Goal: Register for event/course

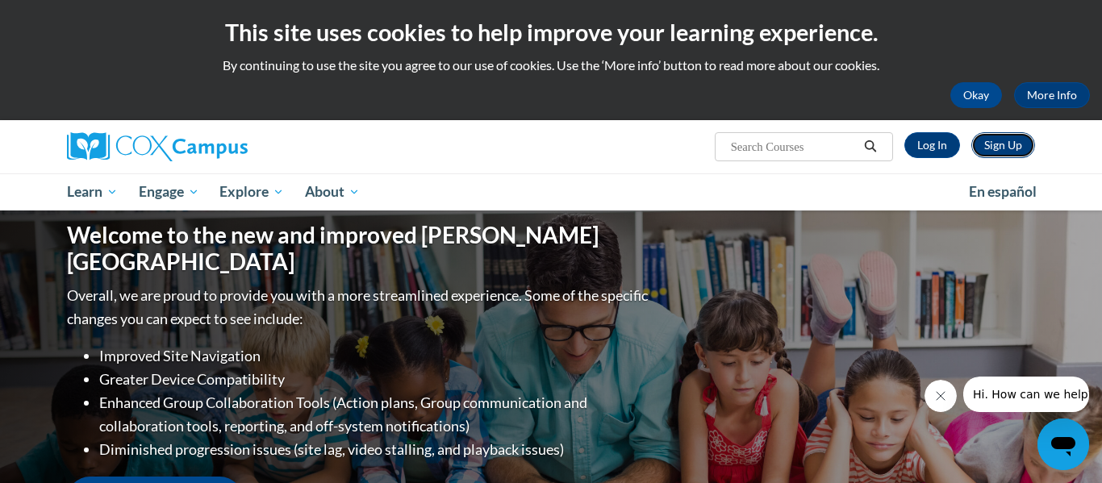
click at [992, 144] on link "Sign Up" at bounding box center [1003, 145] width 64 height 26
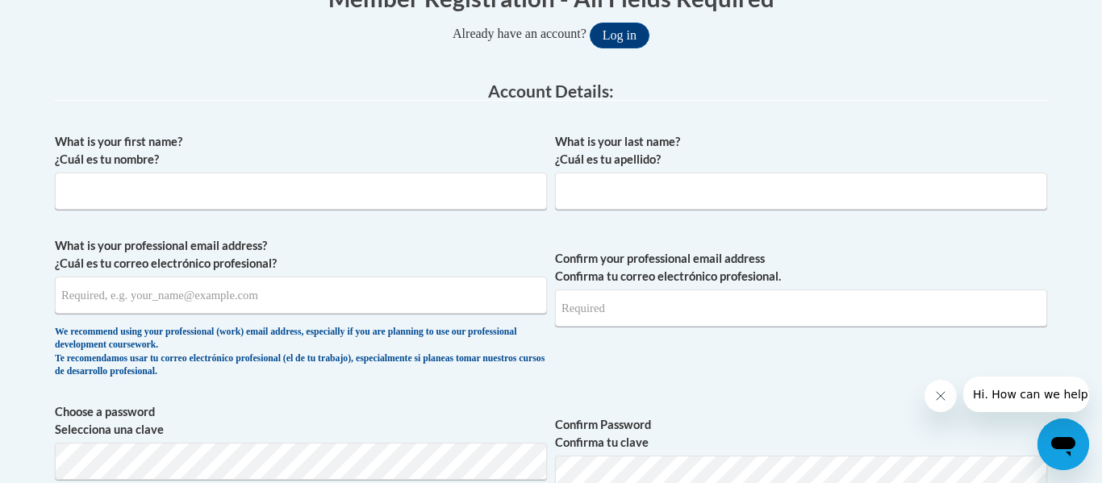
scroll to position [370, 0]
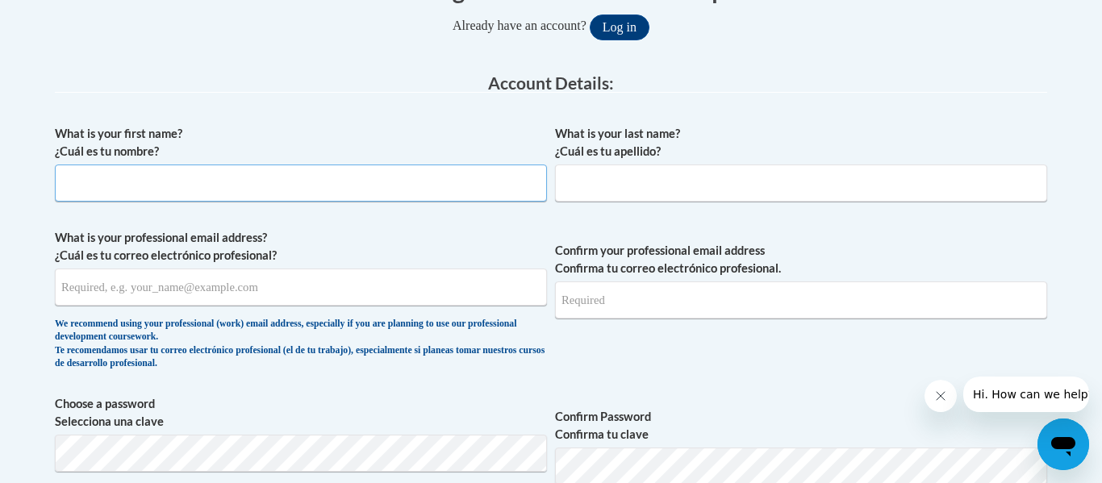
click at [458, 183] on input "What is your first name? ¿Cuál es tu nombre?" at bounding box center [301, 183] width 492 height 37
type input "Shatona"
type input "Edwards"
type input "sneubel@cps.edu"
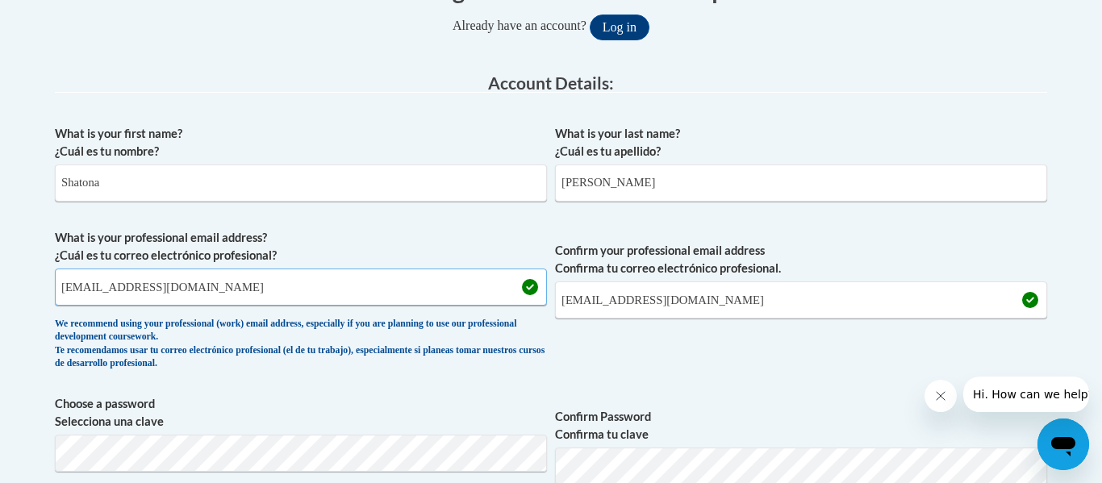
click at [269, 286] on input "sneubel@cps.edu" at bounding box center [301, 287] width 492 height 37
type input "shatona.edwards@gmail.com"
click at [666, 299] on input "sneubel@cps.edu" at bounding box center [801, 300] width 492 height 37
type input "shatona.edwards@gmail.com"
drag, startPoint x: 261, startPoint y: 284, endPoint x: 120, endPoint y: 296, distance: 140.9
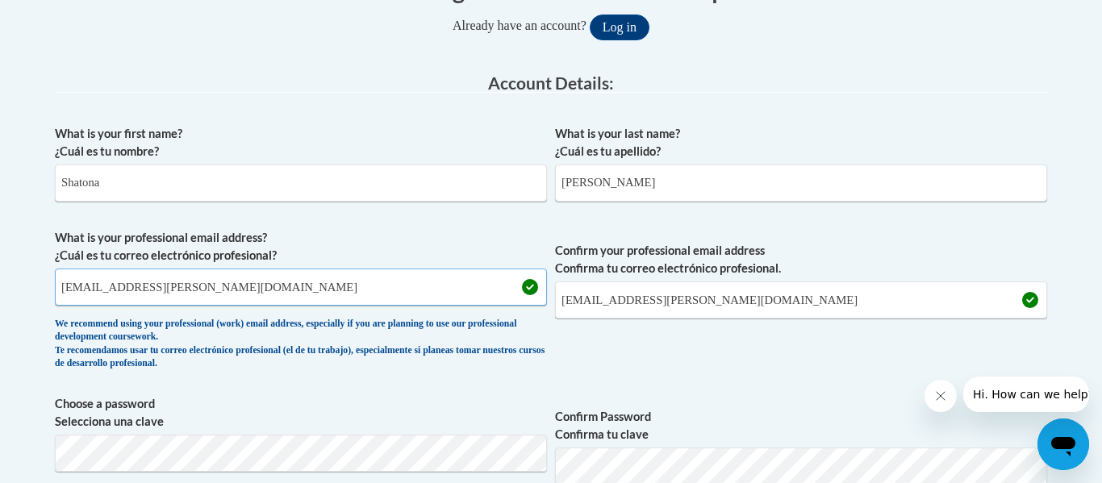
click at [120, 296] on input "shatona.edwards@gmail.com" at bounding box center [301, 287] width 492 height 37
type input "sneubel@cps.edu"
click at [751, 312] on input "shatona.edwards@gmail.com" at bounding box center [801, 300] width 492 height 37
type input "sneubel@cps.edu"
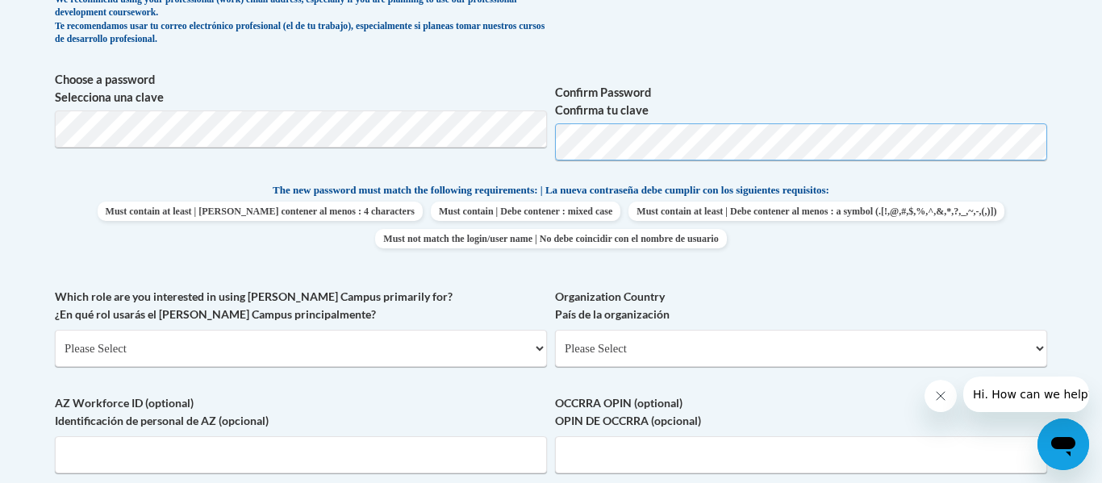
scroll to position [696, 0]
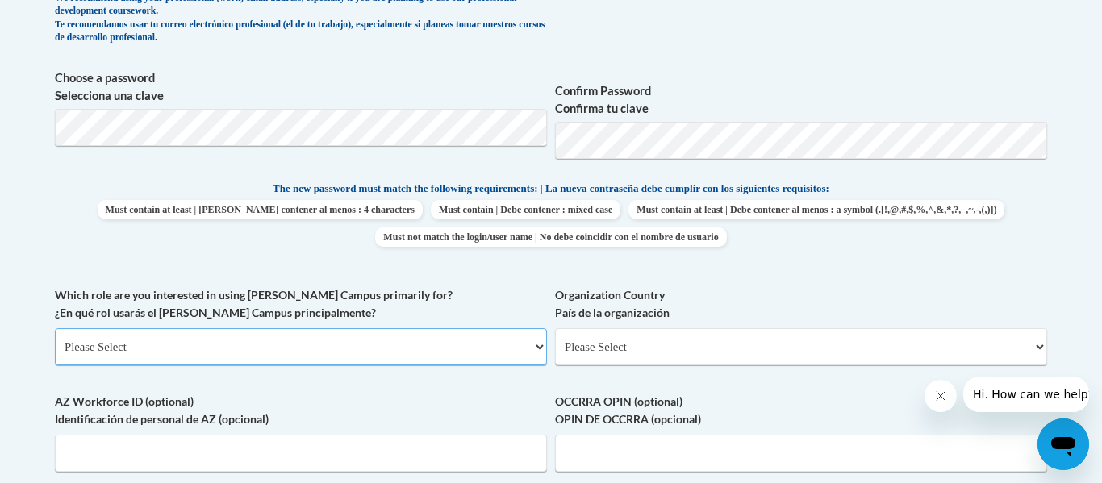
click at [459, 348] on select "Please Select College/University | Colegio/Universidad Community/Nonprofit Part…" at bounding box center [301, 346] width 492 height 37
select select "5a18ea06-2b54-4451-96f2-d152daf9eac5"
click at [55, 328] on select "Please Select College/University | Colegio/Universidad Community/Nonprofit Part…" at bounding box center [301, 346] width 492 height 37
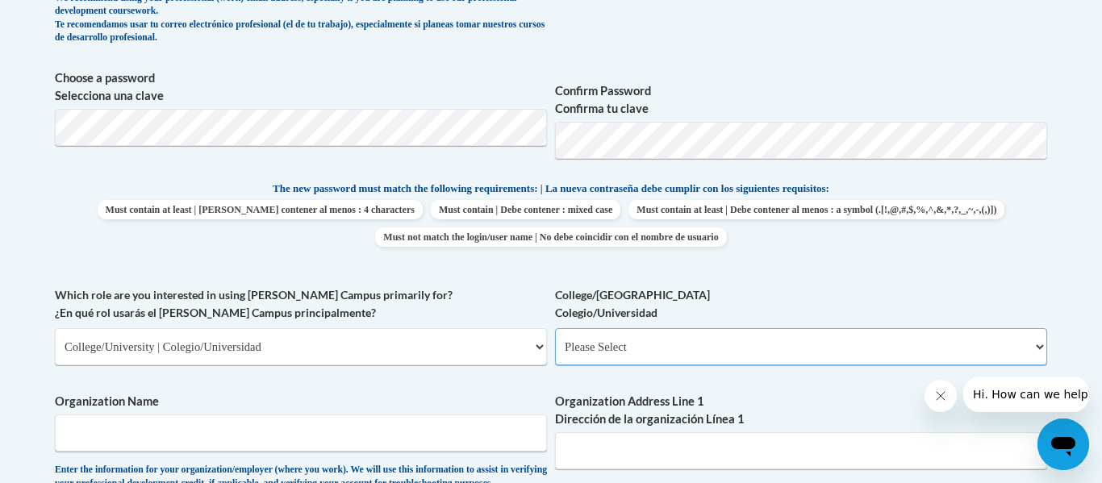
click at [624, 345] on select "Please Select College/University Staff | Empleado universitario College/Univers…" at bounding box center [801, 346] width 492 height 37
click at [702, 295] on label "College/University Colegio/Universidad" at bounding box center [801, 303] width 492 height 35
click at [702, 328] on select "Please Select College/University Staff | Empleado universitario College/Univers…" at bounding box center [801, 346] width 492 height 37
click at [463, 345] on select "Please Select College/University | Colegio/Universidad Community/Nonprofit Part…" at bounding box center [301, 346] width 492 height 37
click at [576, 344] on select "Please Select College/University Staff | Empleado universitario College/Univers…" at bounding box center [801, 346] width 492 height 37
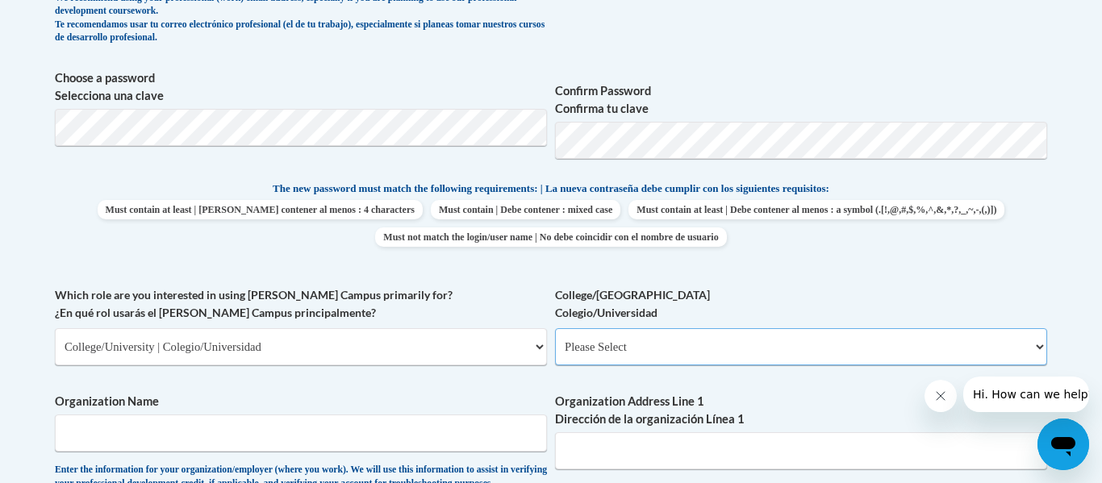
select select "99b32b07-cffc-426c-8bf6-0cd77760d84b"
click at [555, 328] on select "Please Select College/University Staff | Empleado universitario College/Univers…" at bounding box center [801, 346] width 492 height 37
click at [497, 436] on input "Organization Name" at bounding box center [301, 433] width 492 height 37
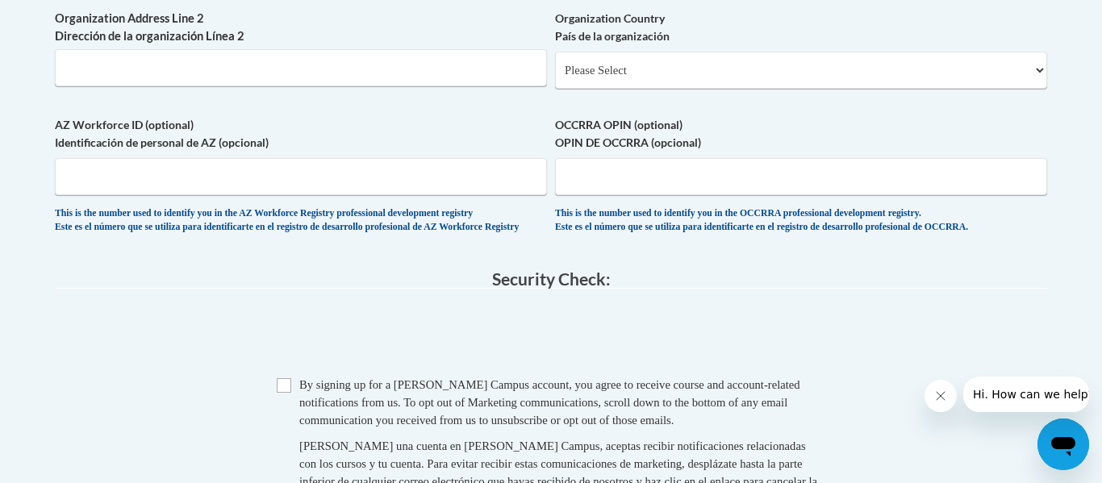
scroll to position [1230, 0]
type input "Clark Atlanta University"
click at [289, 391] on input "Checkbox" at bounding box center [284, 384] width 15 height 15
checkbox input "true"
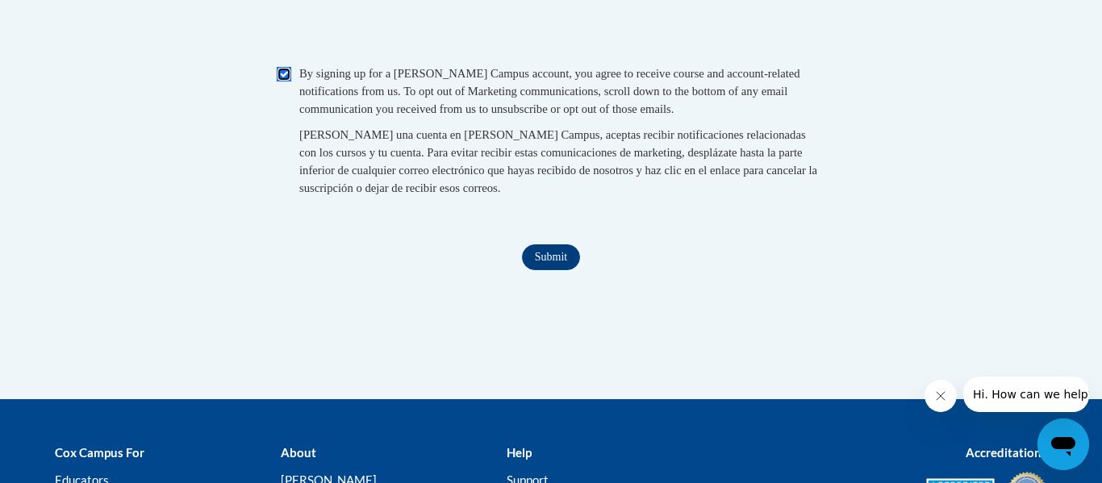
scroll to position [1542, 0]
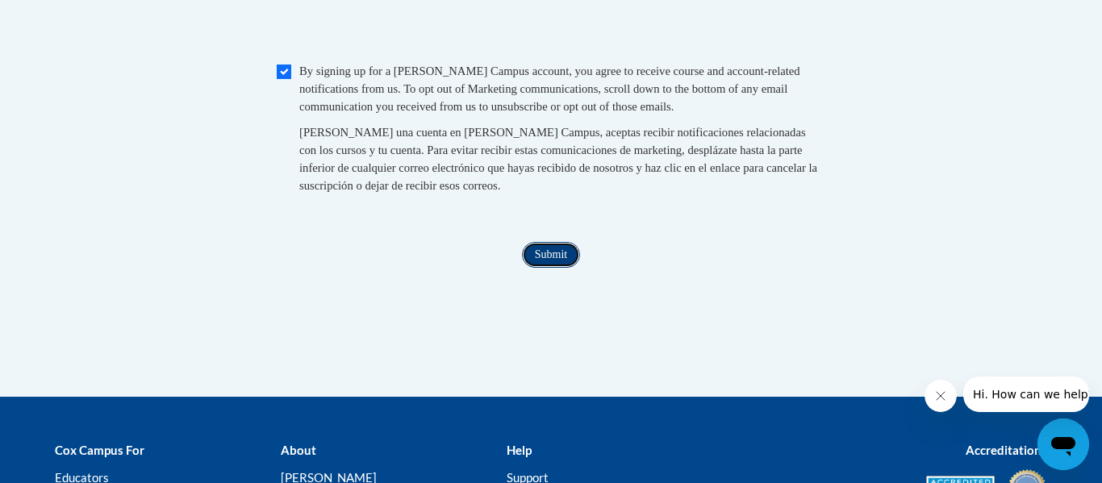
click at [555, 268] on input "Submit" at bounding box center [551, 255] width 58 height 26
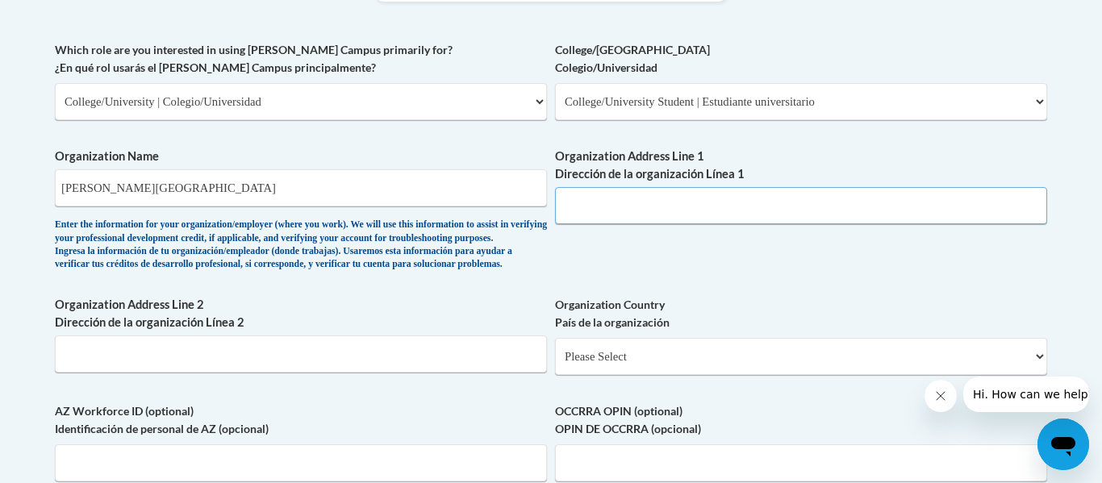
scroll to position [945, 0]
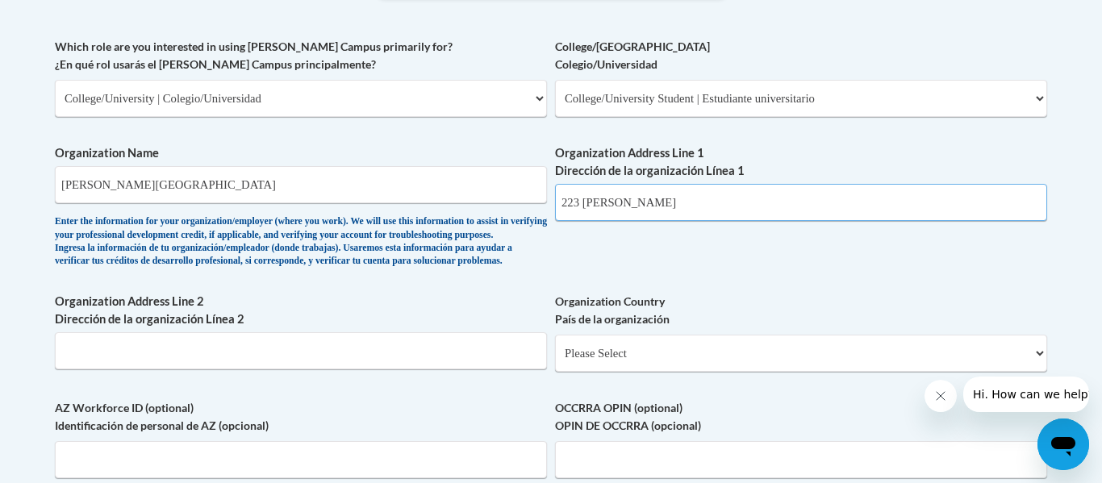
click at [553, 286] on div "What is your first name? ¿Cuál es tu nombre? Shatona What is your last name? ¿C…" at bounding box center [551, 38] width 992 height 991
type input "D"
type input "223 James P Brawley Dr SW"
click at [657, 372] on select "Please Select United States | Estados Unidos Outside of the United States | Fue…" at bounding box center [801, 353] width 492 height 37
select select "ad49bcad-a171-4b2e-b99c-48b446064914"
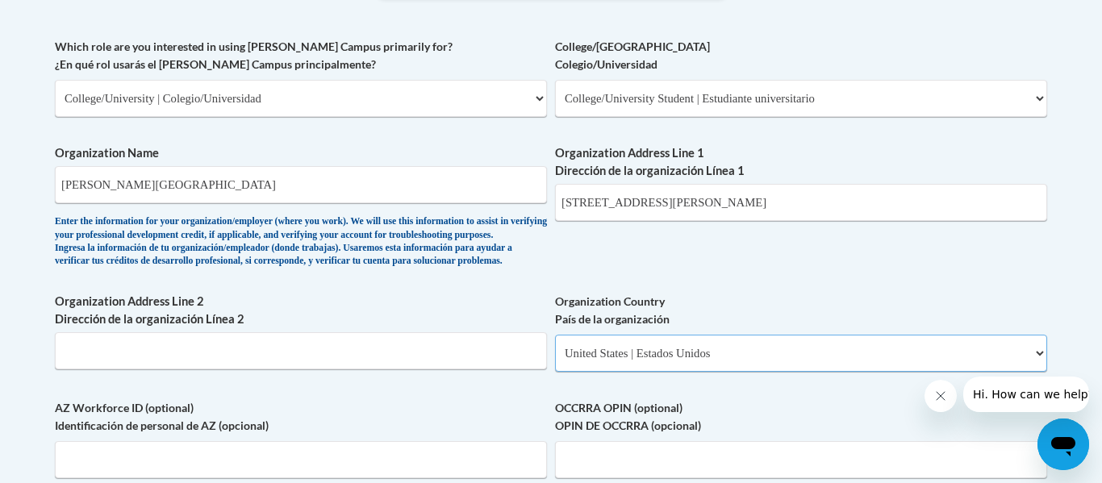
click at [555, 361] on select "Please Select United States | Estados Unidos Outside of the United States | Fue…" at bounding box center [801, 353] width 492 height 37
select select
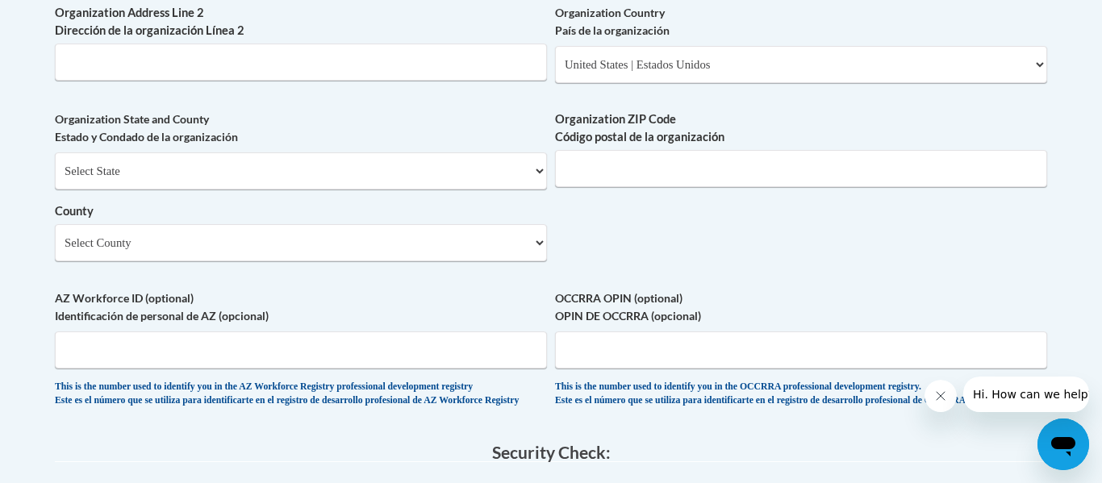
scroll to position [1229, 0]
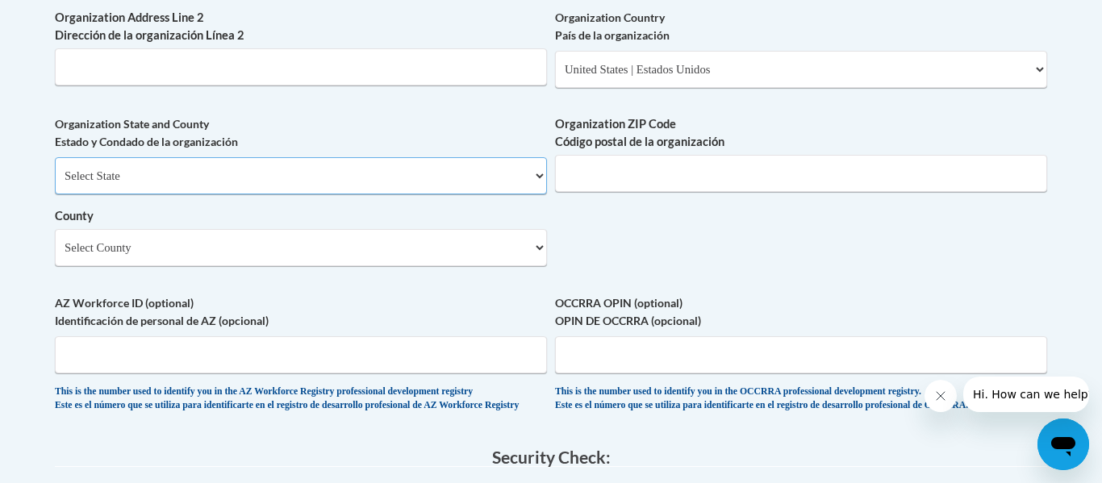
click at [491, 194] on select "Select State Alabama Alaska Arizona Arkansas California Colorado Connecticut De…" at bounding box center [301, 175] width 492 height 37
select select "Georgia"
click at [55, 184] on select "Select State Alabama Alaska Arizona Arkansas California Colorado Connecticut De…" at bounding box center [301, 175] width 492 height 37
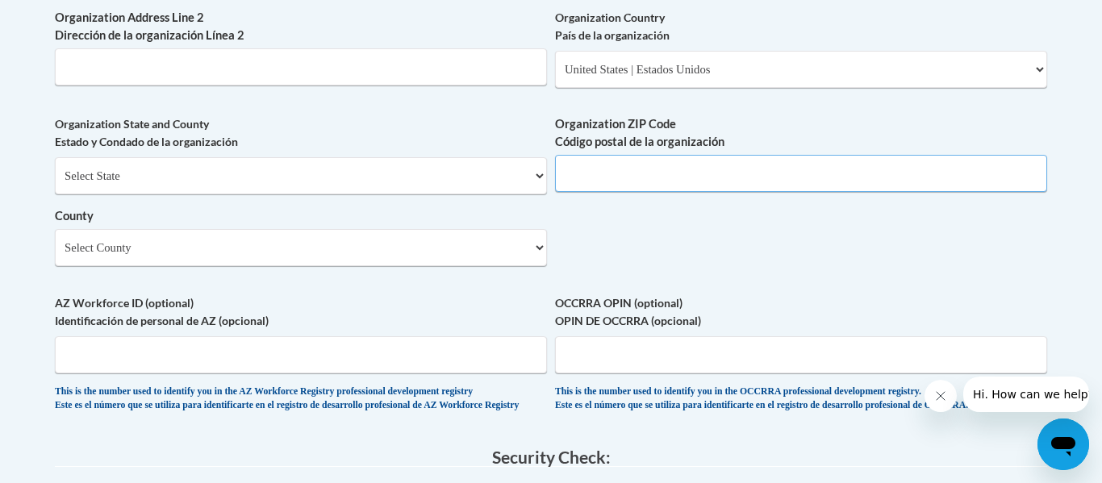
click at [671, 192] on input "Organization ZIP Code Código postal de la organización" at bounding box center [801, 173] width 492 height 37
type input "30314"
click at [484, 266] on select "Select County Appling Atkinson Bacon Baker Baldwin Banks Barrow Bartow Ben Hill…" at bounding box center [301, 247] width 492 height 37
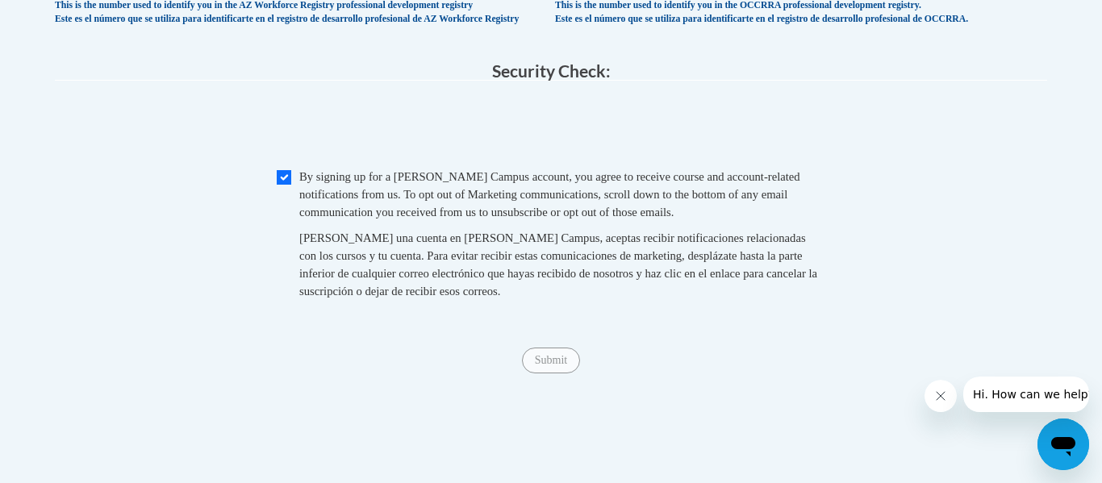
scroll to position [1642, 0]
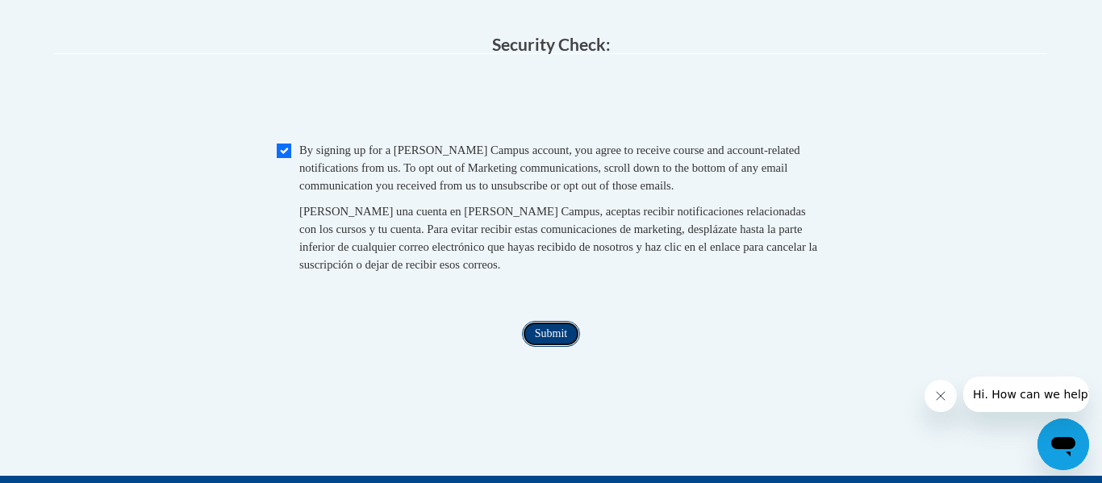
click at [557, 347] on input "Submit" at bounding box center [551, 334] width 58 height 26
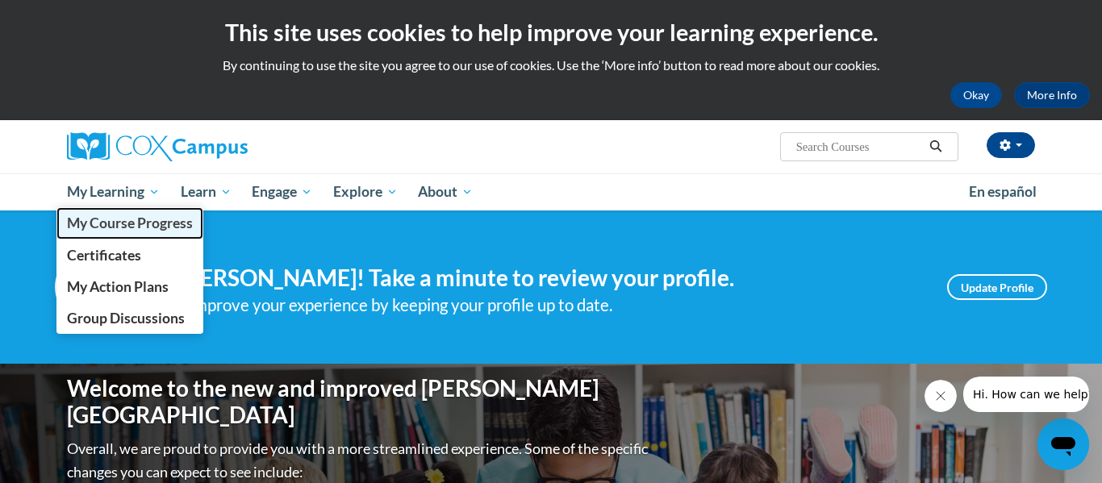
click at [148, 225] on span "My Course Progress" at bounding box center [130, 223] width 126 height 17
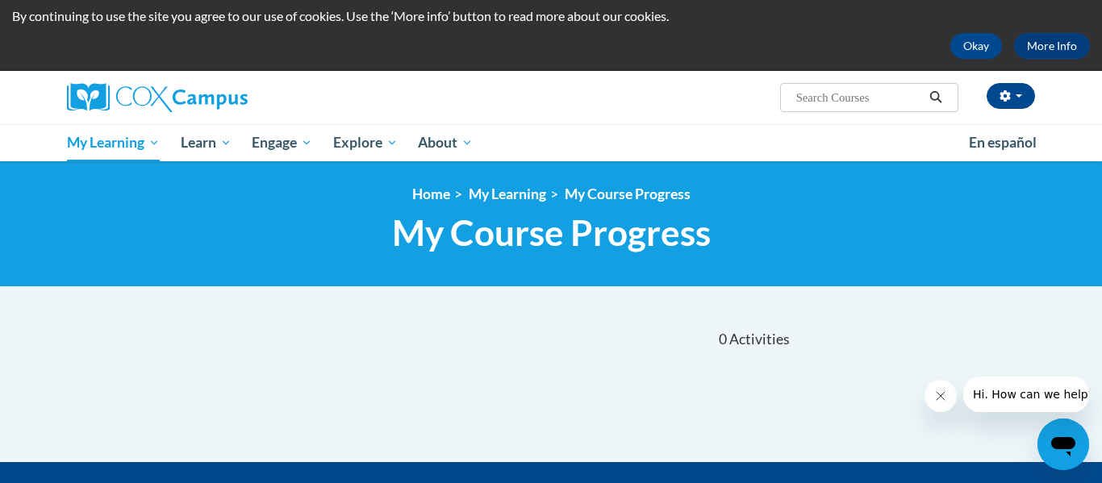
scroll to position [41, 0]
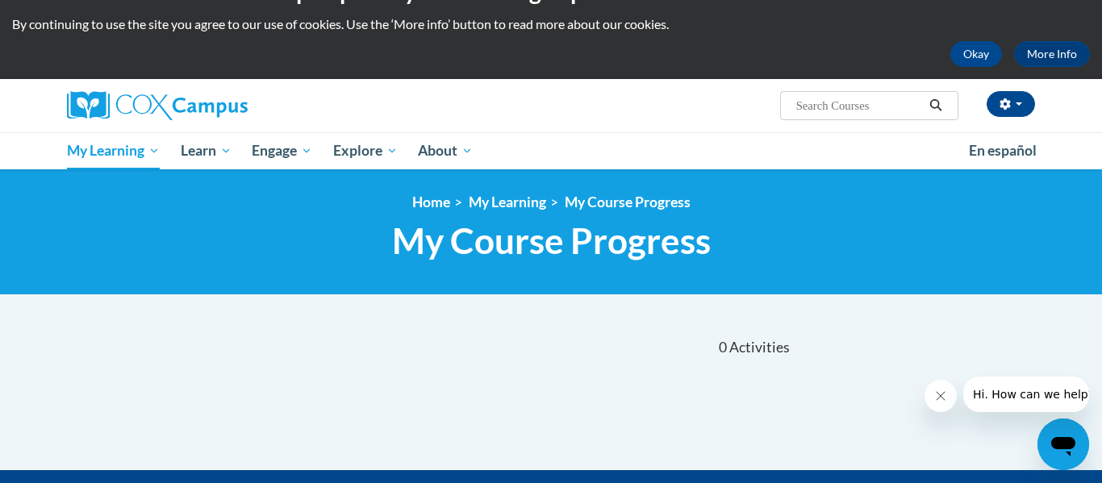
click at [838, 102] on input "Search..." at bounding box center [859, 105] width 129 height 19
type input "early literacy"
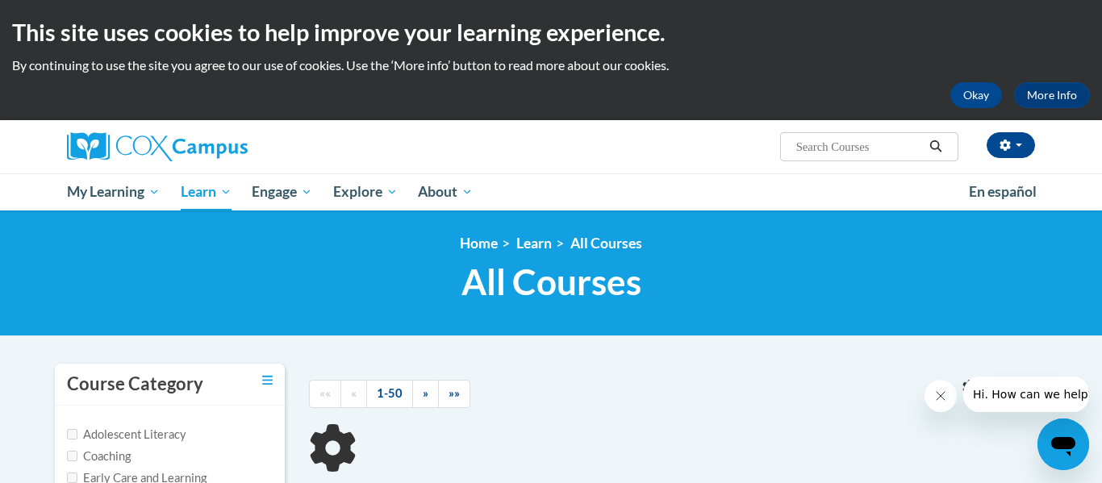
type input "early literacy"
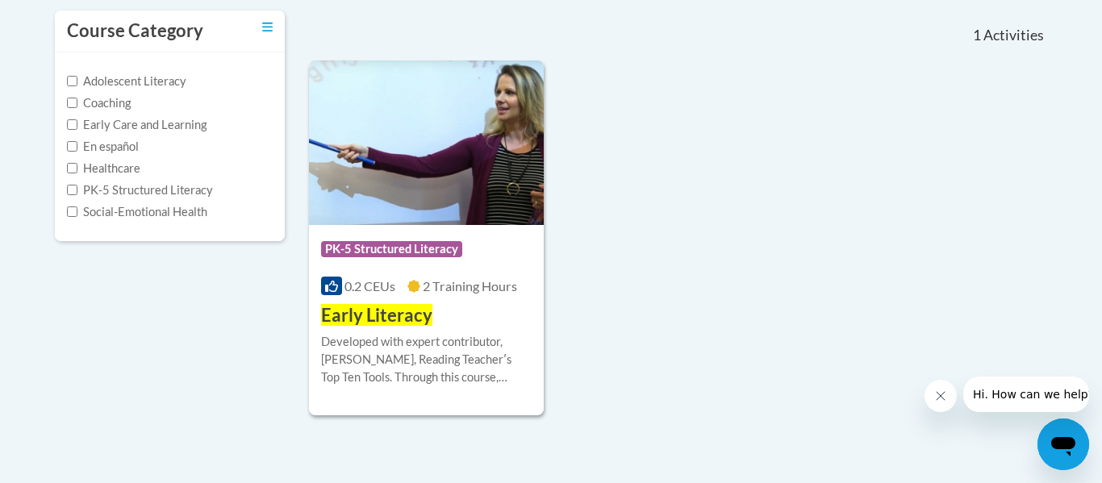
scroll to position [361, 0]
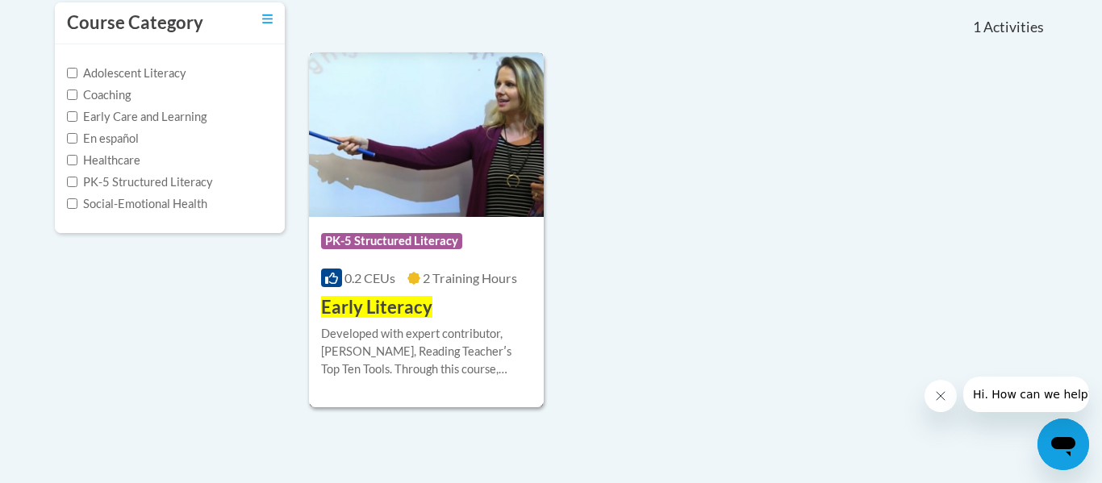
click at [505, 240] on div "Course Category: PK-5 Structured Literacy" at bounding box center [426, 243] width 211 height 36
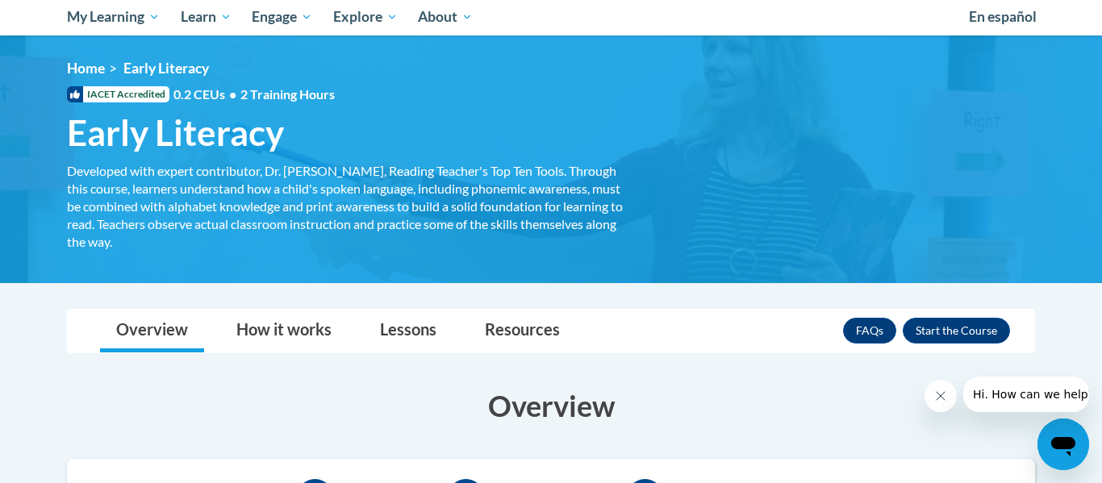
scroll to position [177, 0]
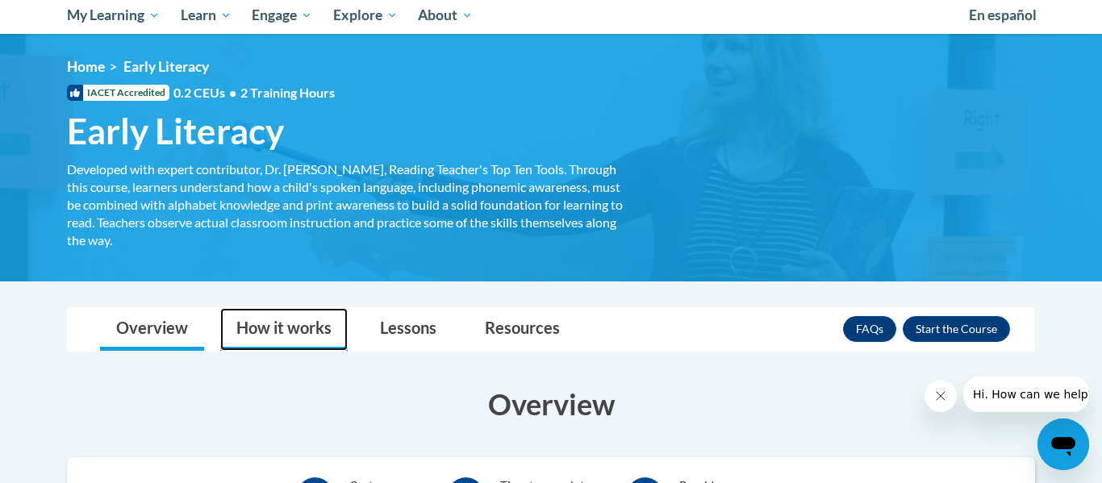
click at [312, 347] on link "How it works" at bounding box center [283, 329] width 127 height 43
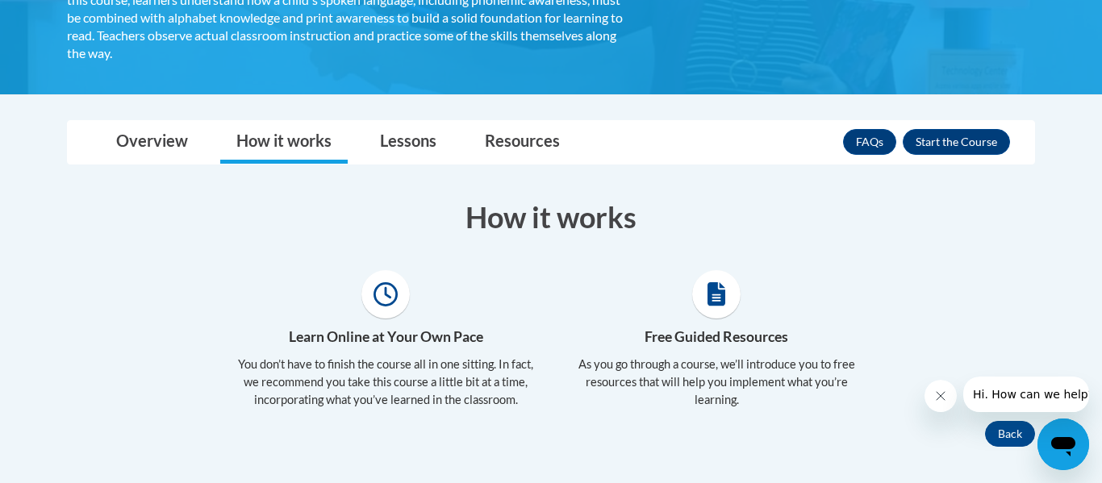
click at [1027, 265] on section "How it works Learn Online at Your Own Pace You don’t have to finish the course …" at bounding box center [551, 308] width 992 height 223
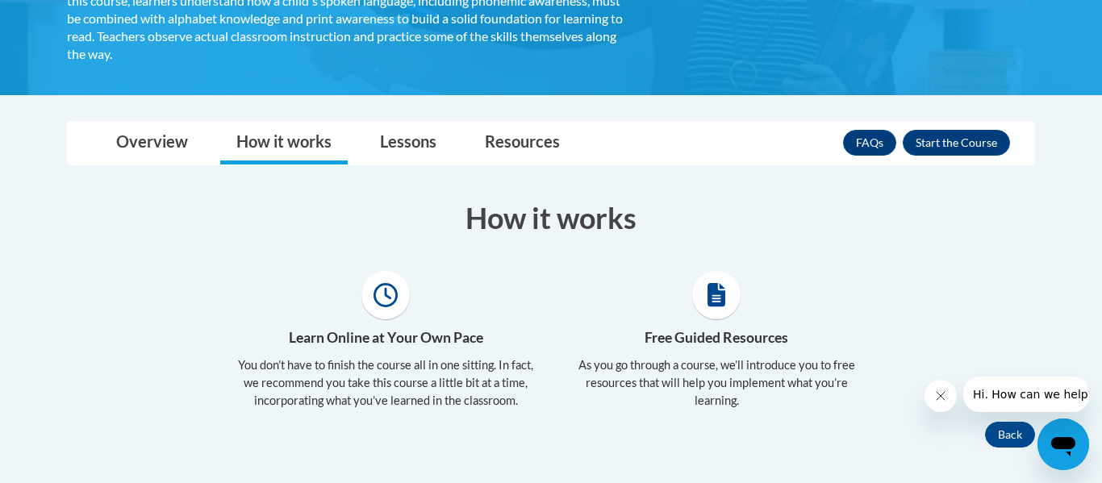
scroll to position [374, 0]
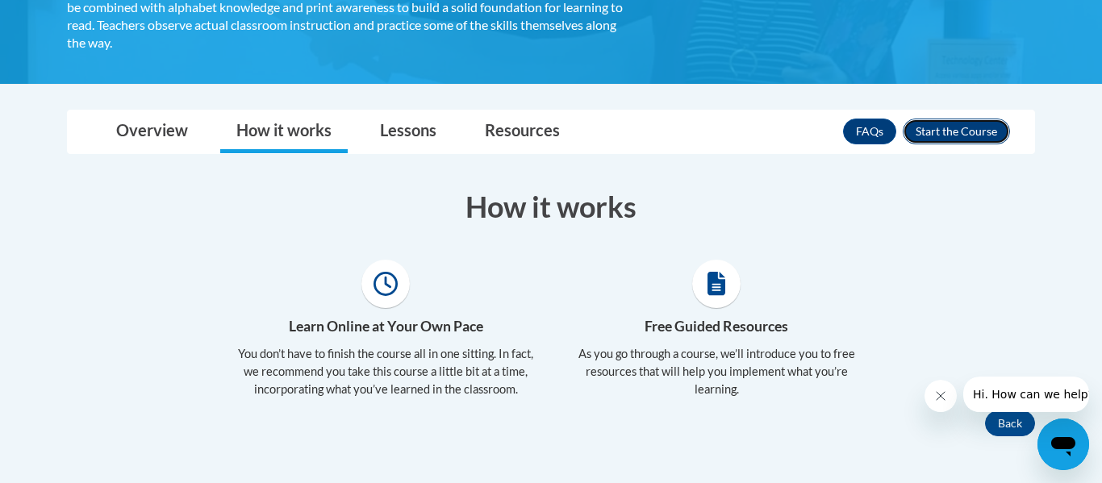
click at [979, 131] on button "Enroll" at bounding box center [956, 132] width 107 height 26
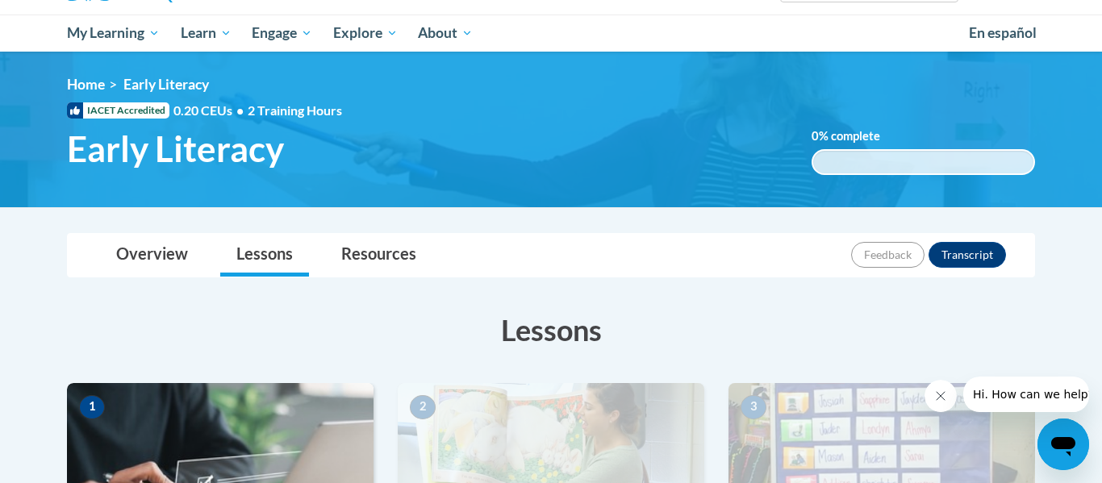
scroll to position [144, 0]
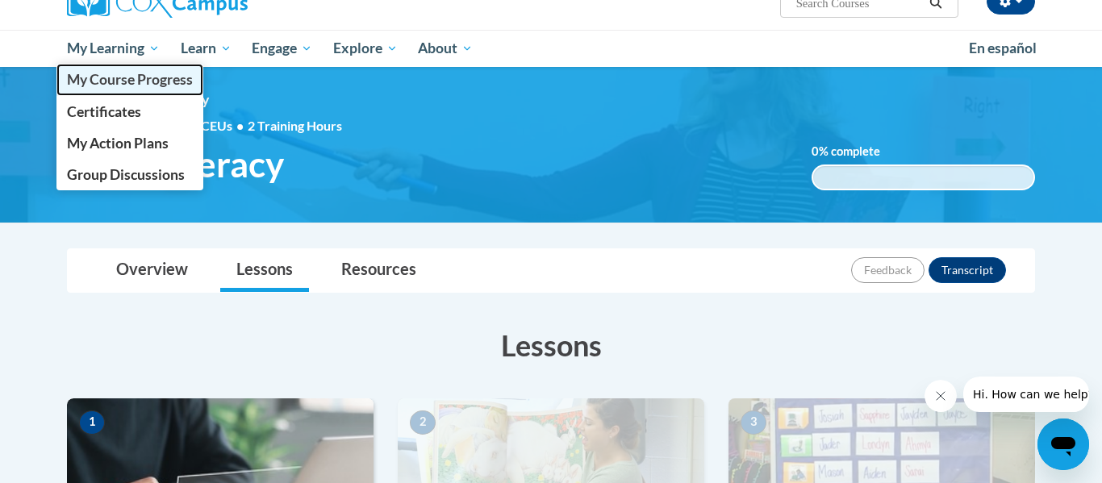
click at [140, 78] on span "My Course Progress" at bounding box center [130, 79] width 126 height 17
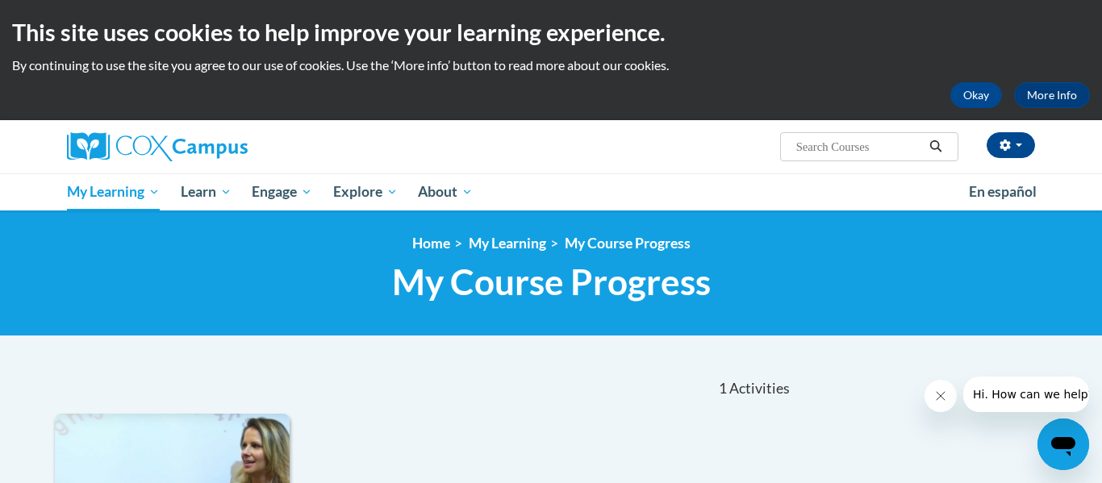
click at [865, 148] on input "Search..." at bounding box center [859, 146] width 129 height 19
type input "phonics"
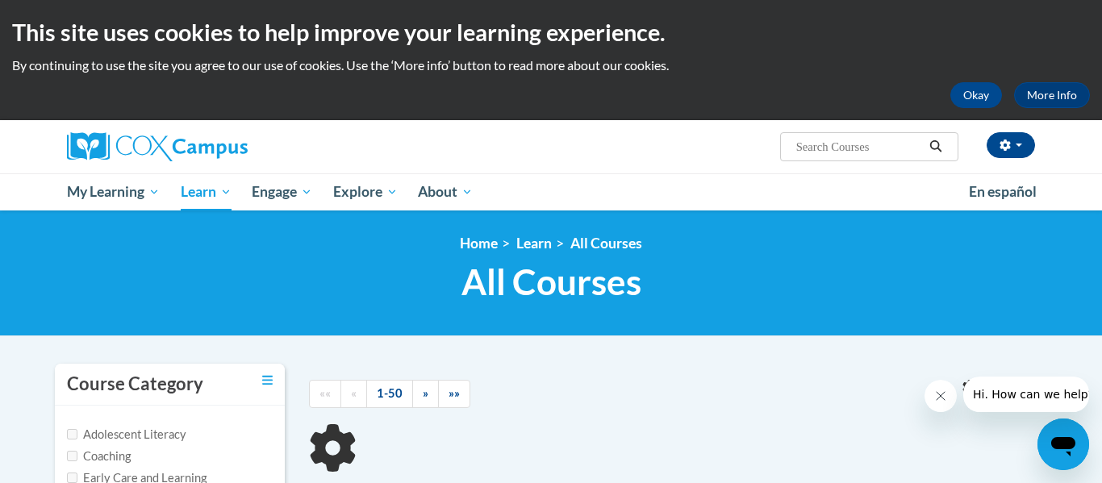
type input "phonics"
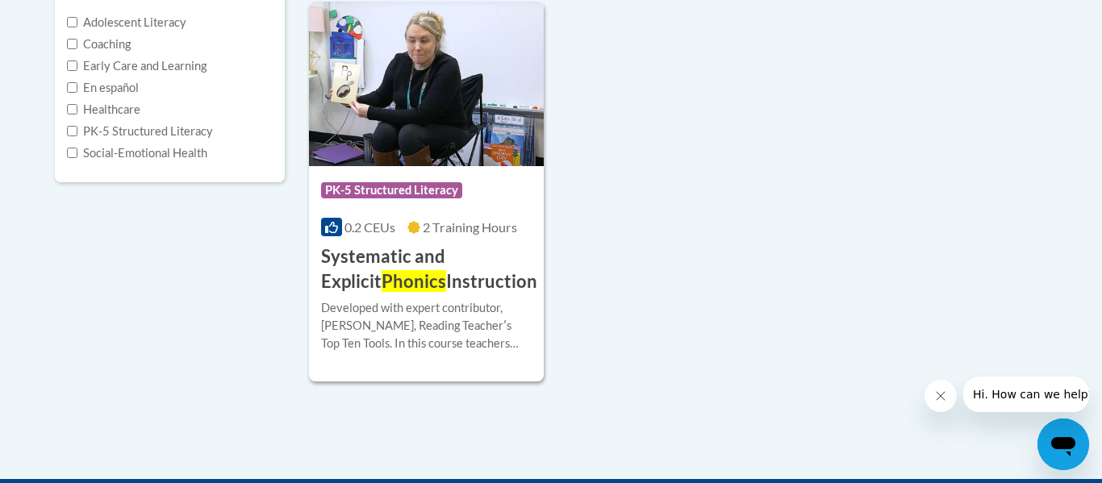
scroll to position [416, 0]
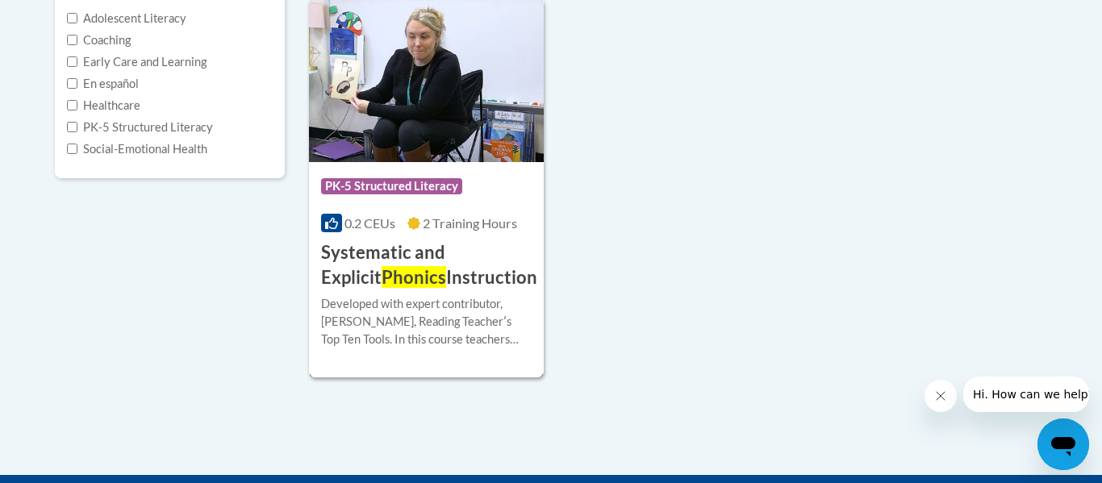
click at [508, 201] on div "Course Category: PK-5 Structured Literacy" at bounding box center [426, 188] width 211 height 36
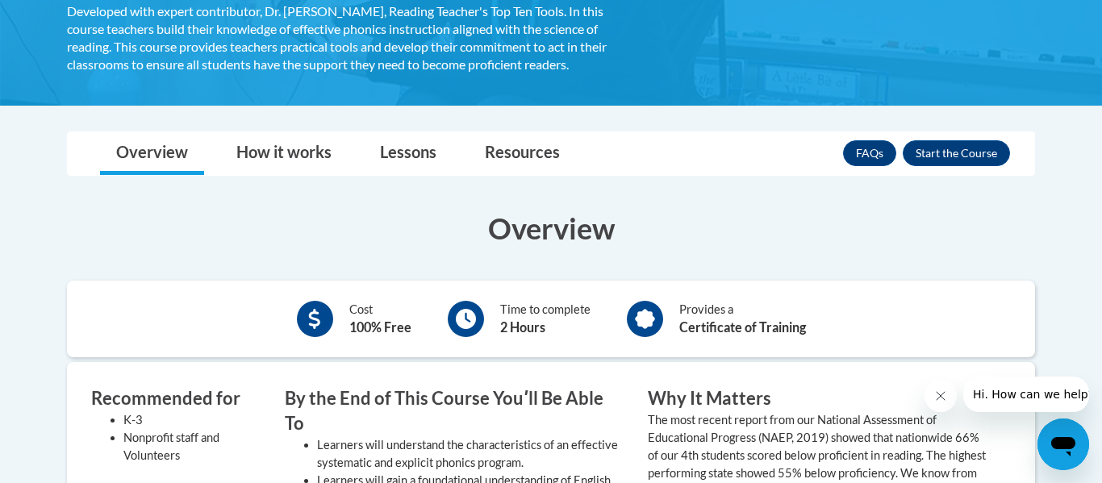
scroll to position [392, 0]
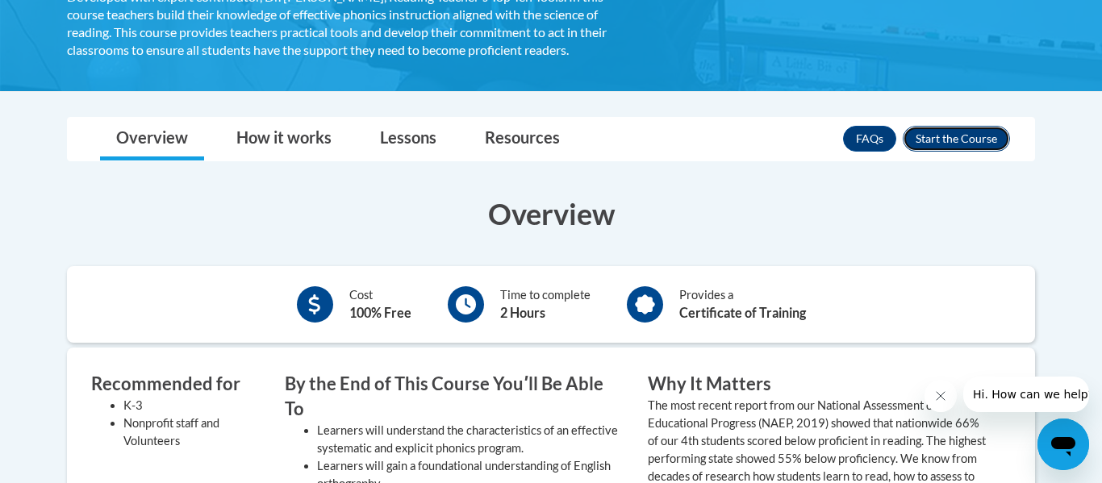
click at [929, 144] on button "Enroll" at bounding box center [956, 139] width 107 height 26
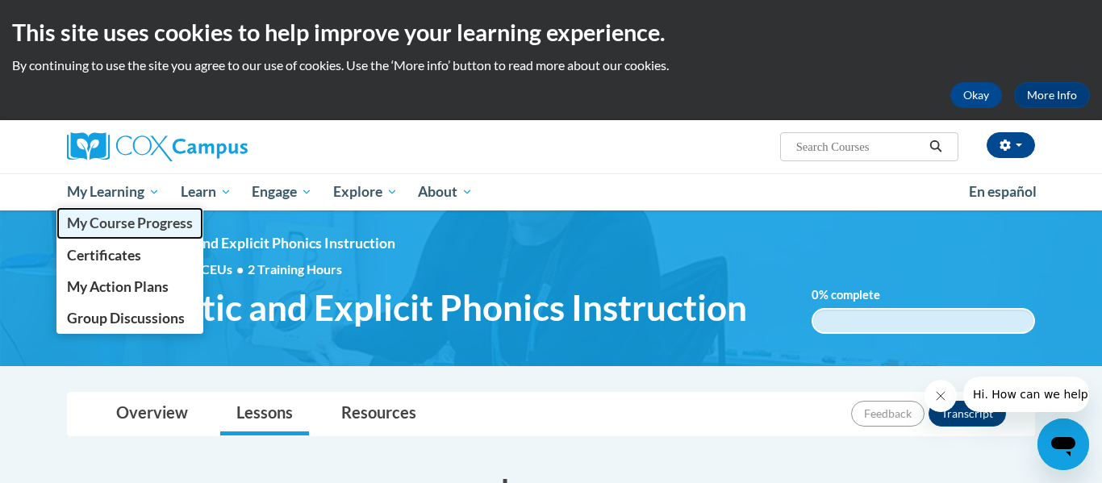
click at [111, 221] on span "My Course Progress" at bounding box center [130, 223] width 126 height 17
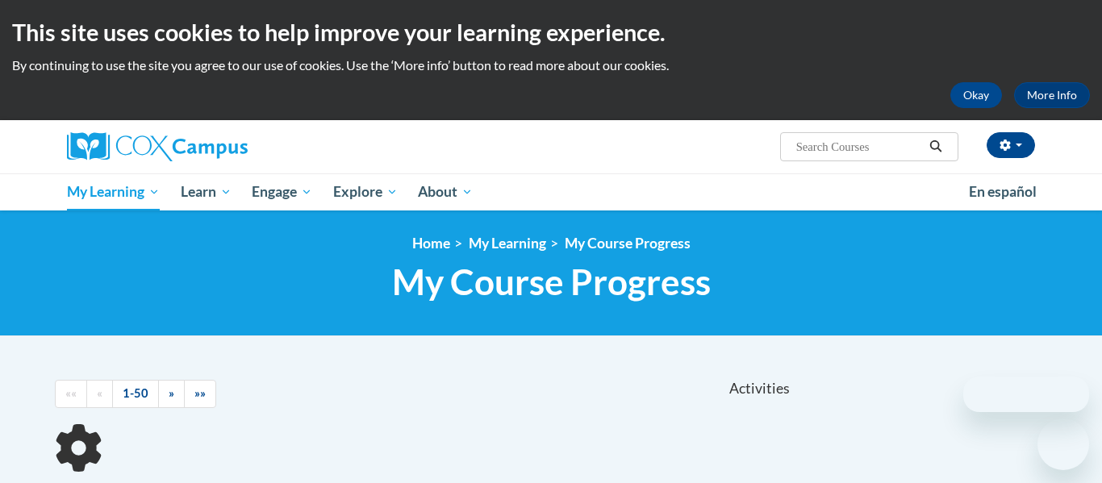
click at [812, 152] on input "Search..." at bounding box center [859, 146] width 129 height 19
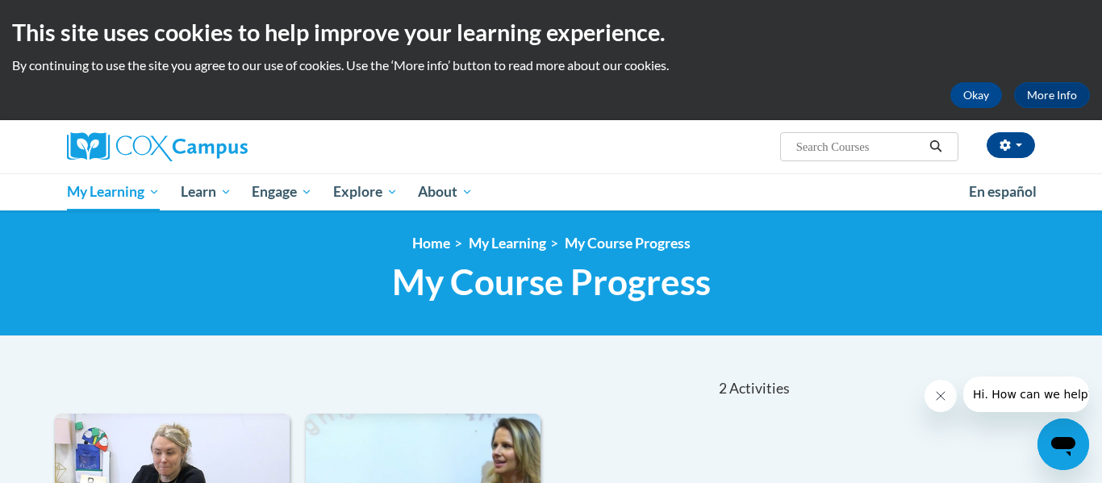
type input "r"
type input "oral language"
click at [940, 145] on icon "Search" at bounding box center [936, 146] width 15 height 12
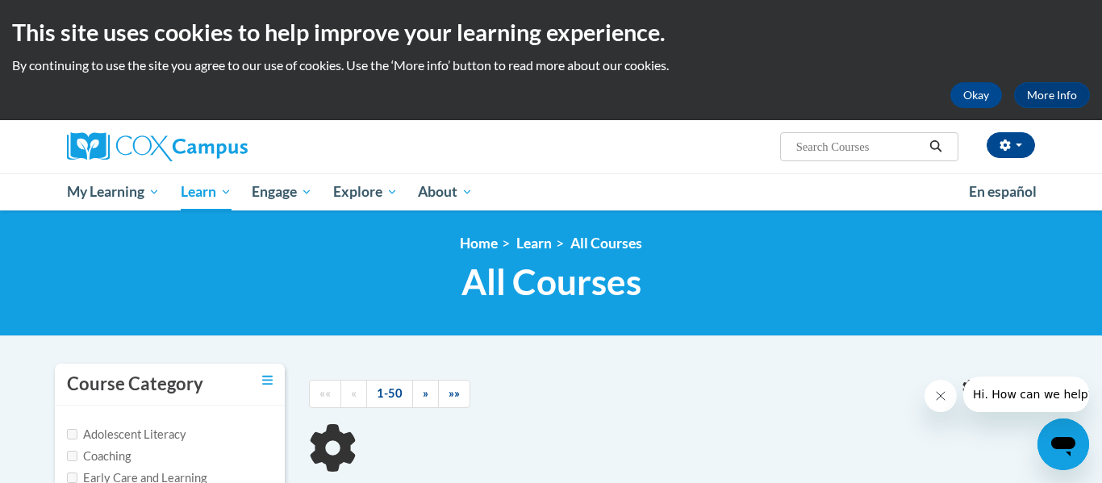
type input "oral language"
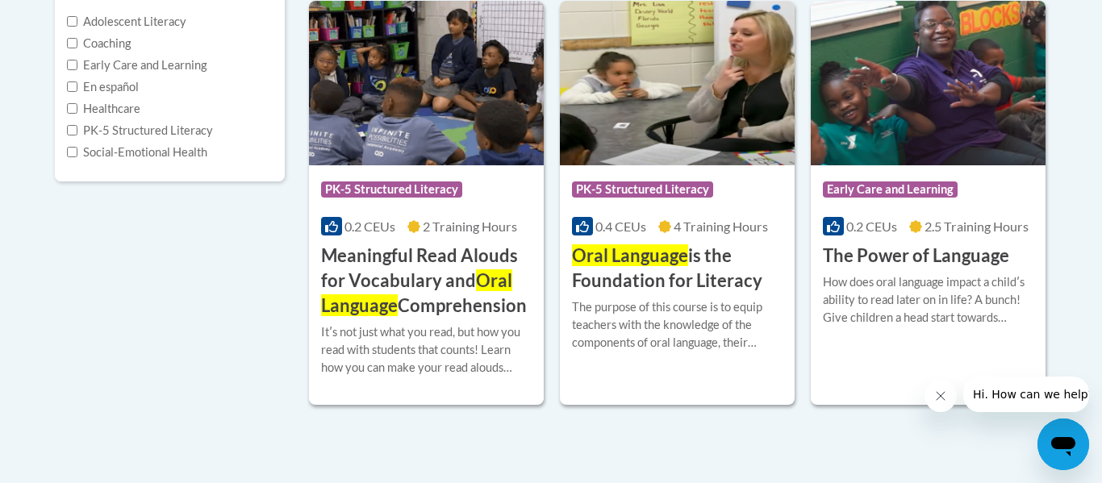
scroll to position [421, 0]
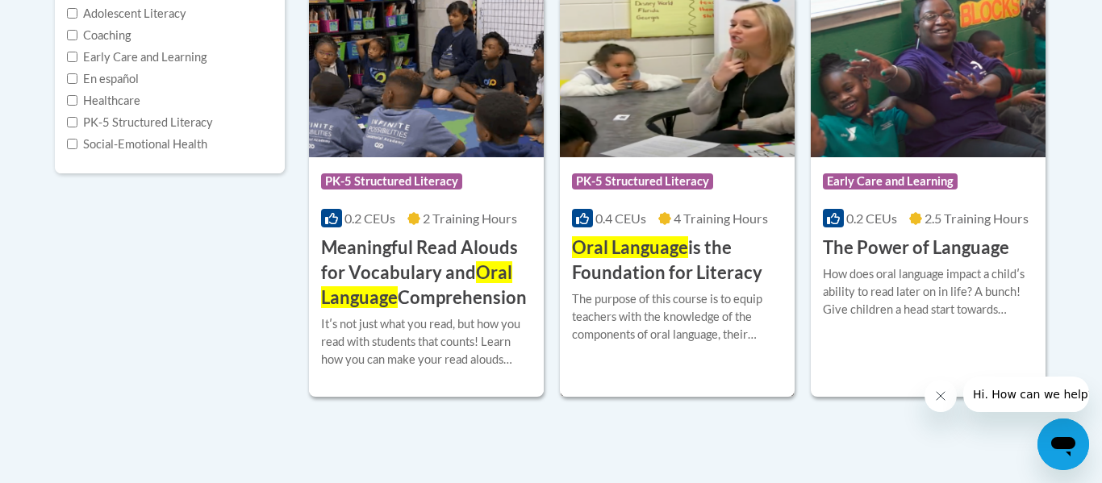
click at [653, 233] on div "Course Category: PK-5 Structured Literacy 0.4 CEUs 4 Training Hours COURSE Oral…" at bounding box center [677, 221] width 235 height 128
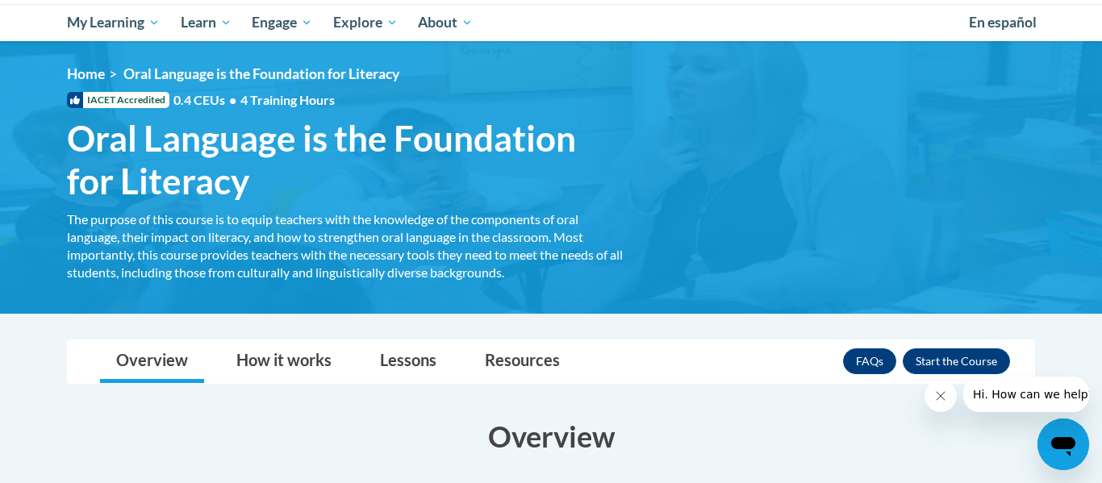
scroll to position [181, 0]
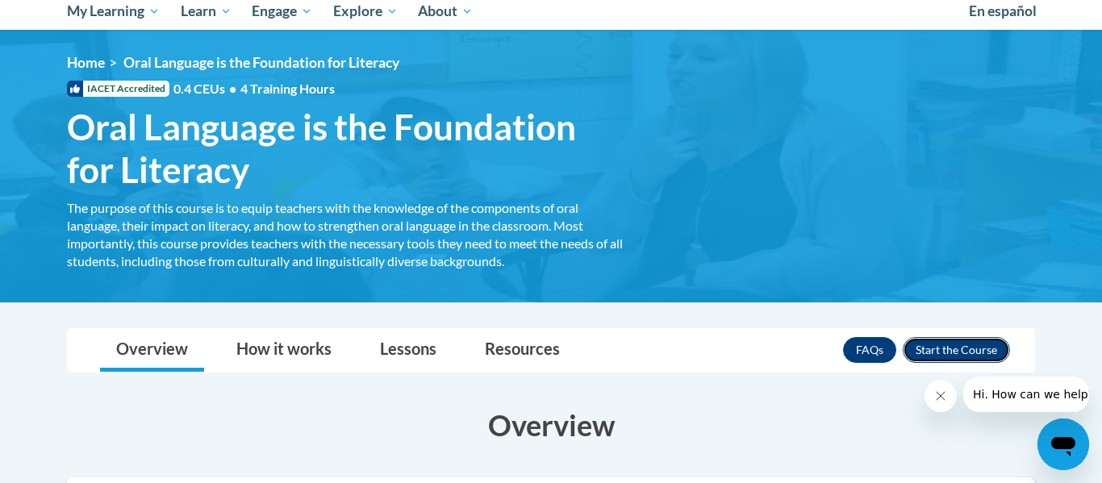
click at [983, 346] on button "Enroll" at bounding box center [956, 350] width 107 height 26
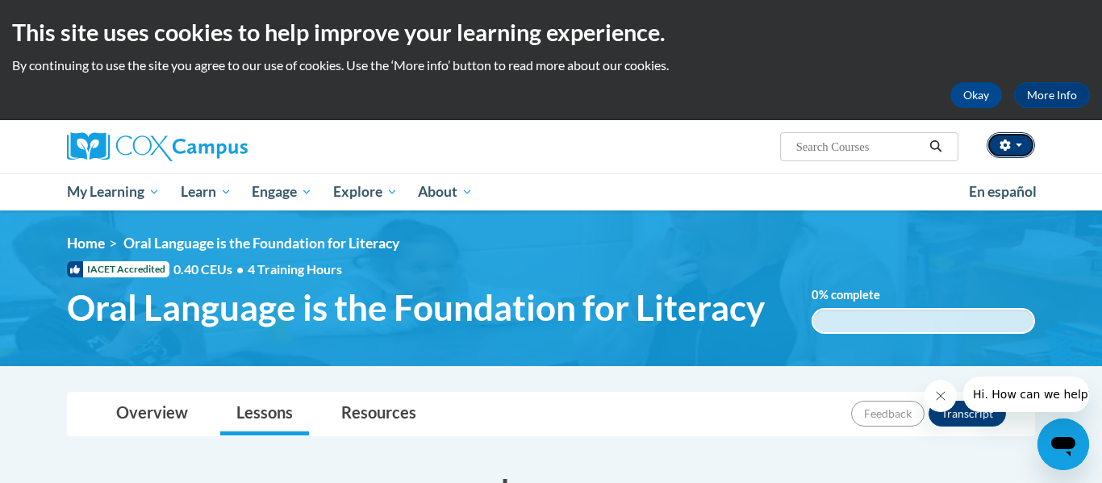
click at [1015, 152] on button "button" at bounding box center [1011, 145] width 48 height 26
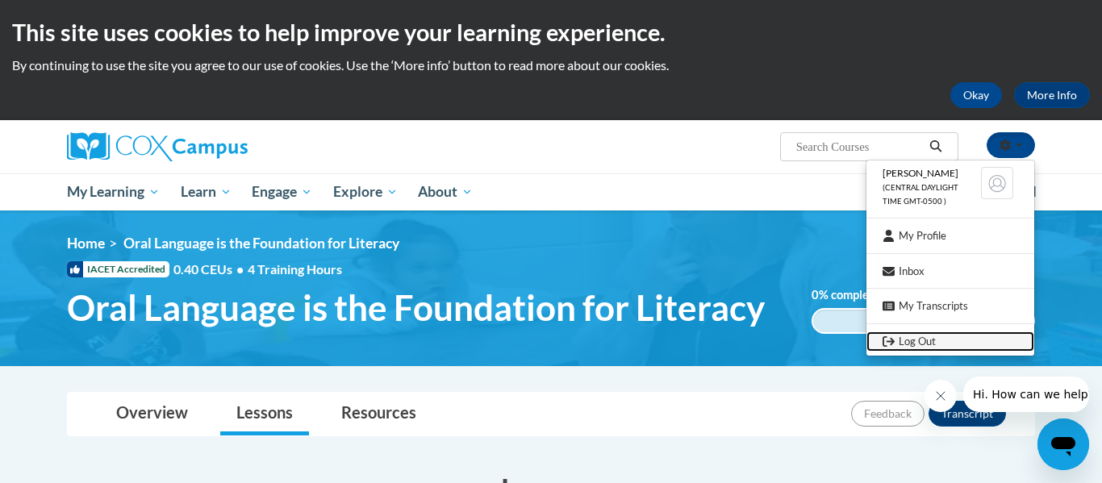
click at [935, 336] on link "Log Out" at bounding box center [951, 342] width 168 height 20
